Goal: Find specific page/section: Locate a particular part of the current website

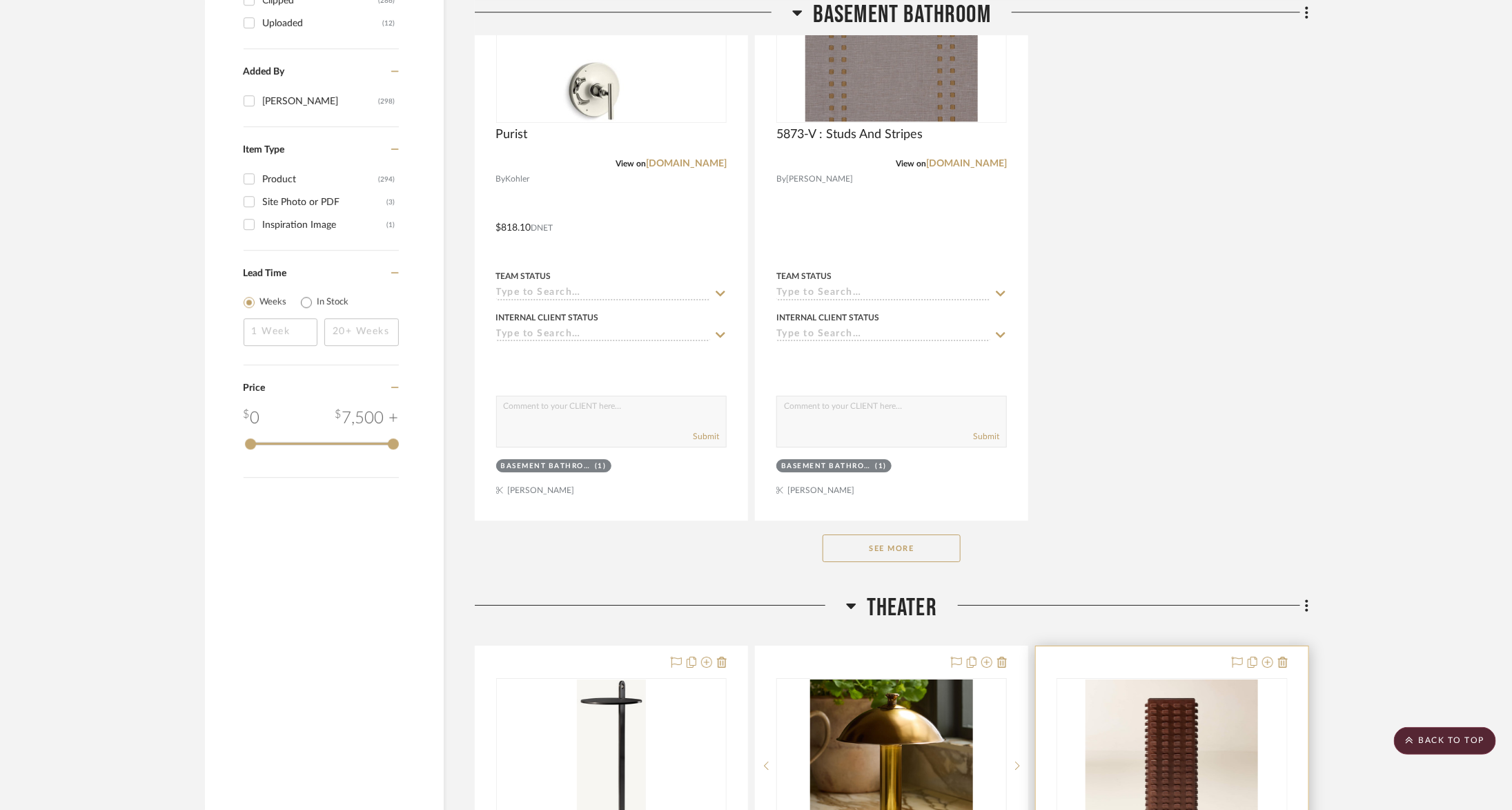
scroll to position [2348, 0]
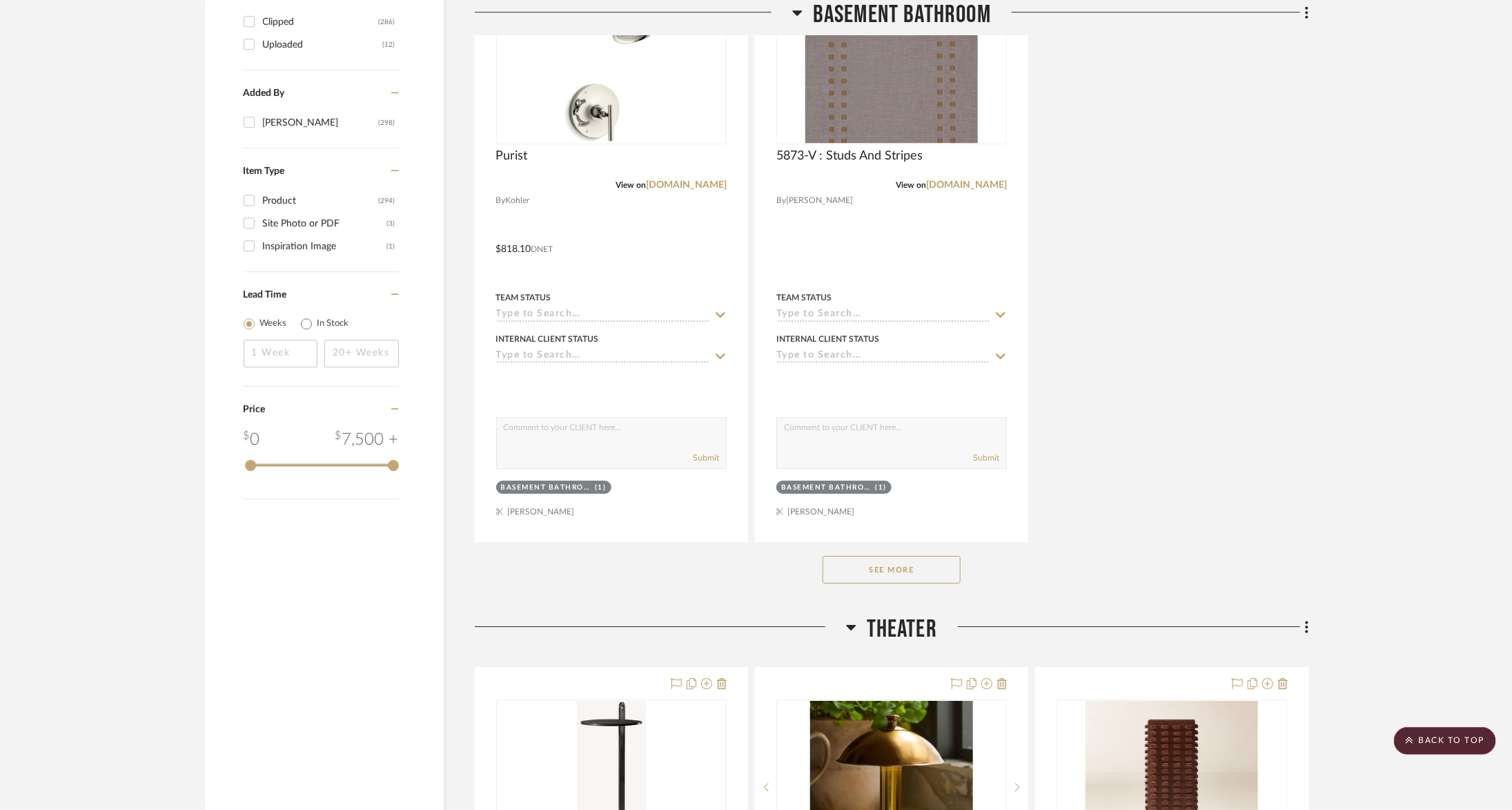
click at [908, 616] on span "Theater" at bounding box center [902, 629] width 71 height 30
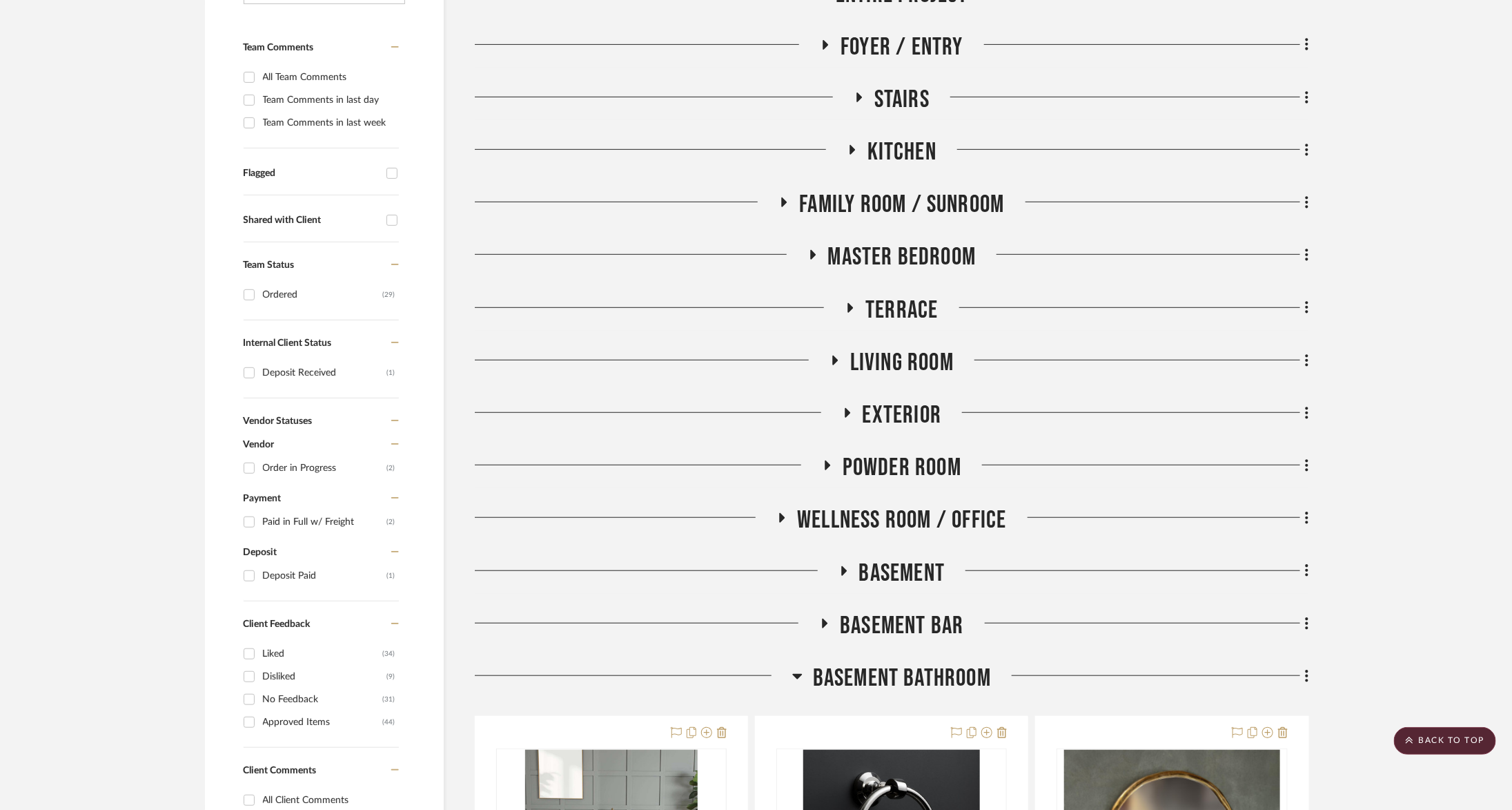
scroll to position [340, 0]
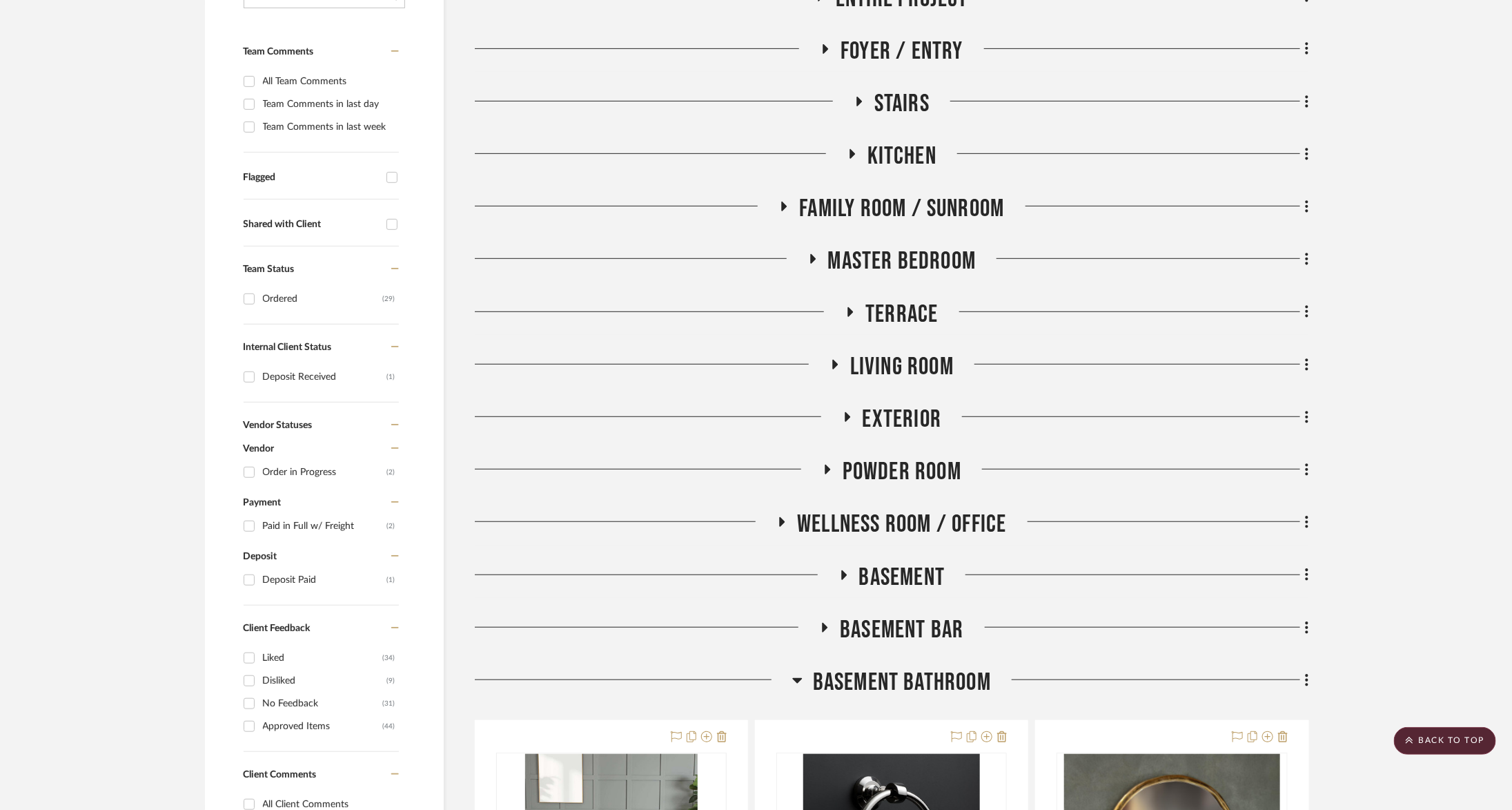
click at [886, 314] on span "Terrace" at bounding box center [901, 314] width 73 height 30
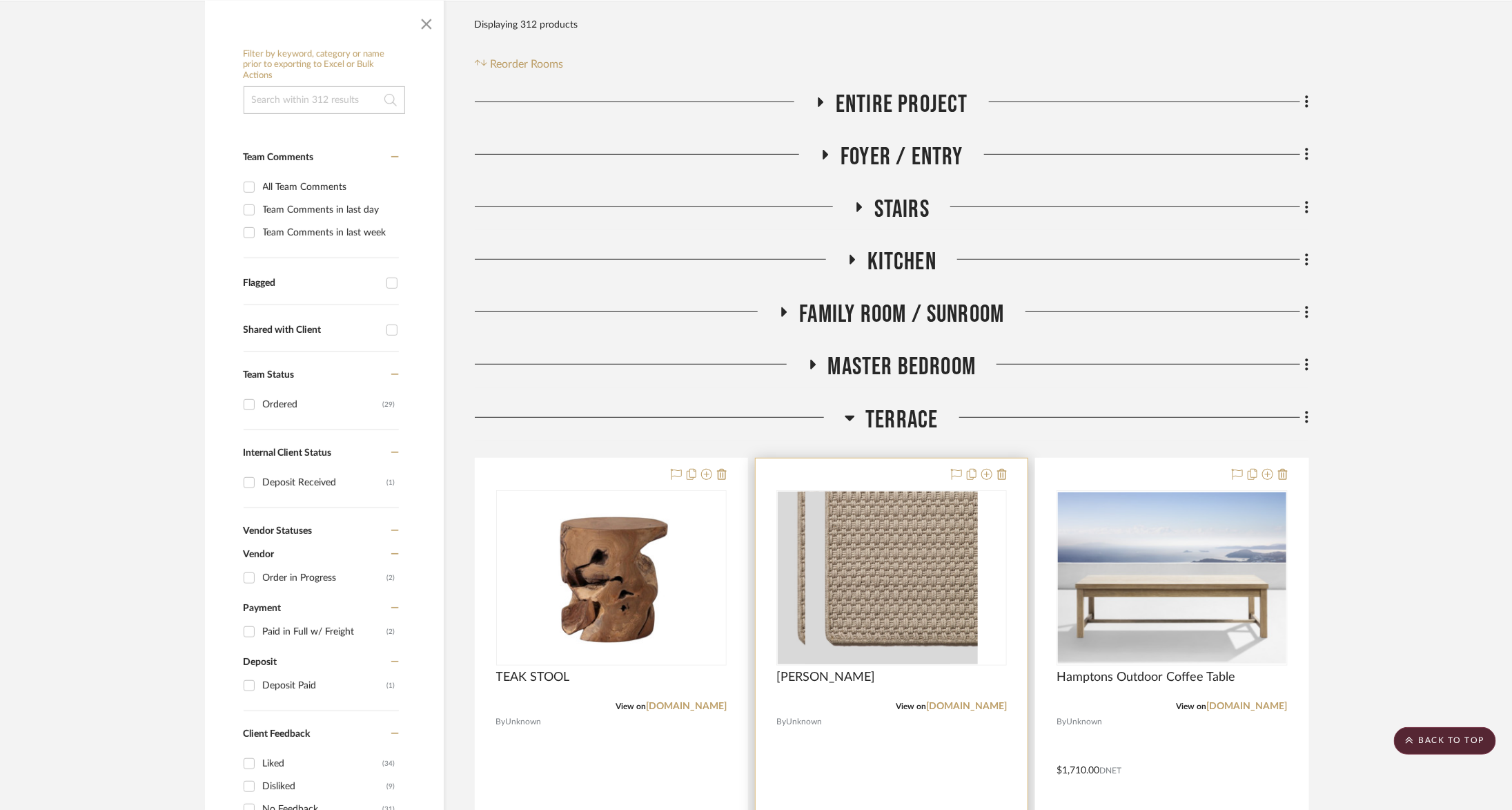
scroll to position [202, 0]
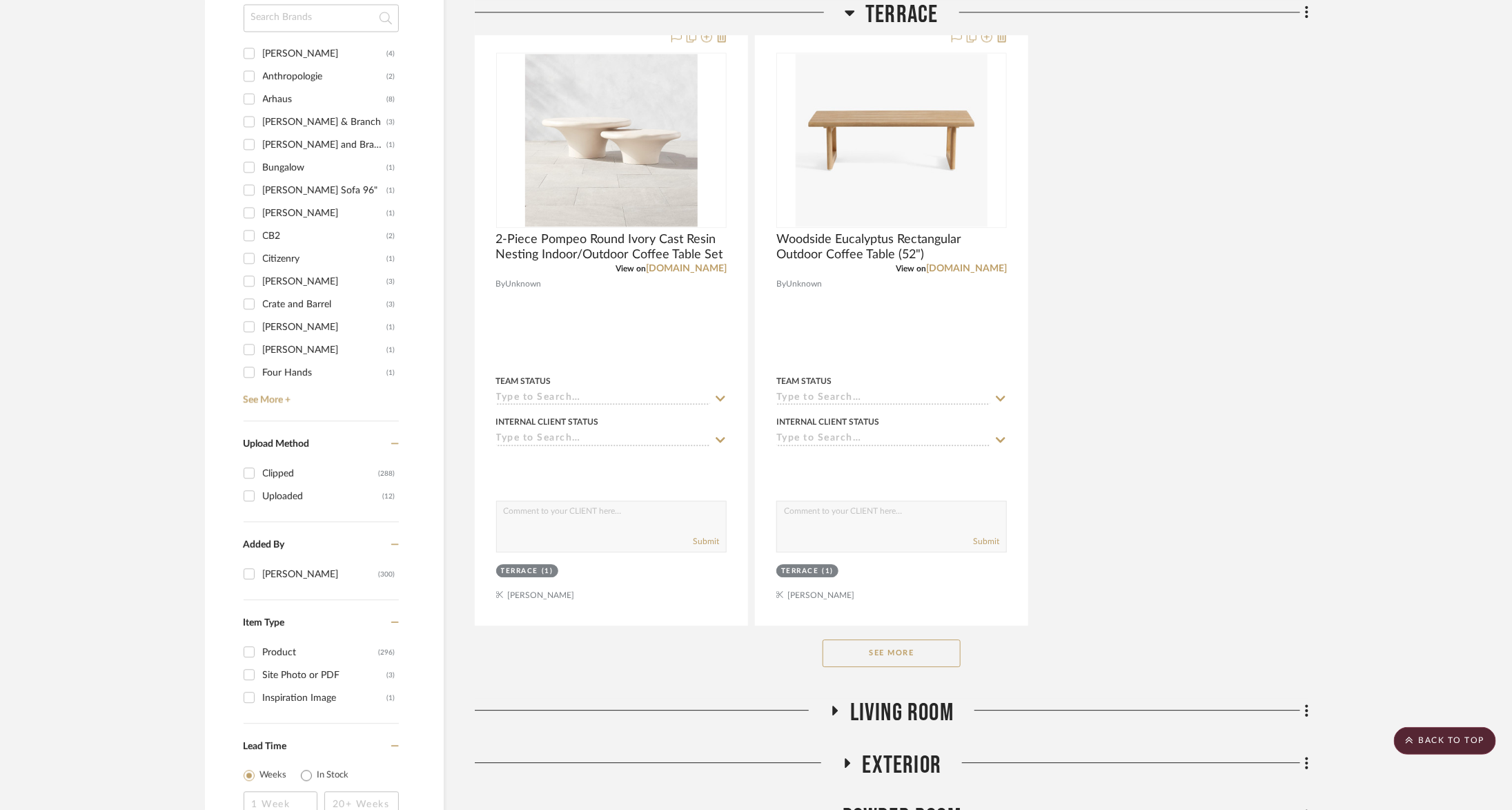
scroll to position [1910, 0]
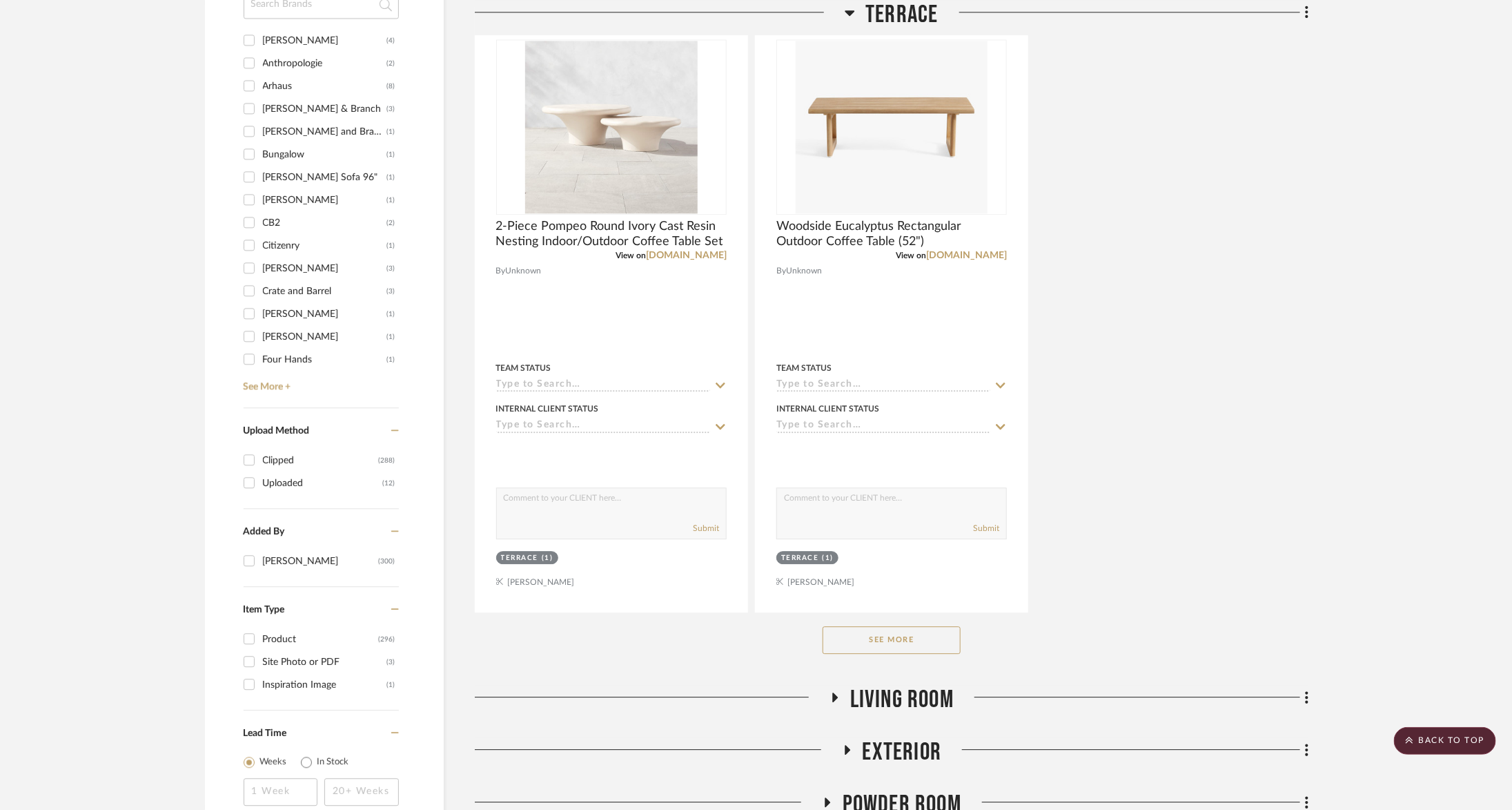
click at [873, 626] on button "See More" at bounding box center [891, 640] width 138 height 28
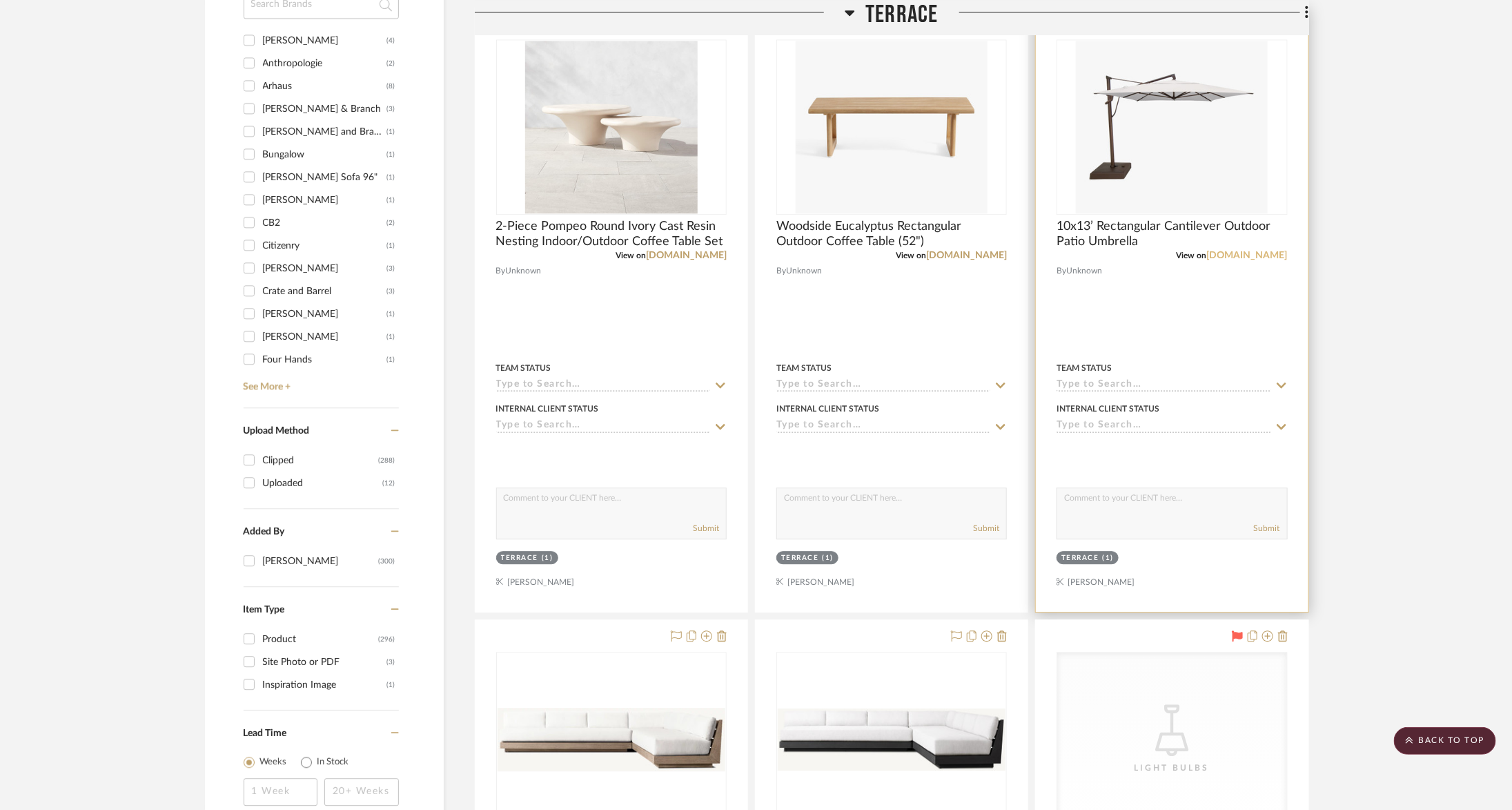
click at [1233, 254] on link "[DOMAIN_NAME]" at bounding box center [1248, 255] width 81 height 10
